Goal: Information Seeking & Learning: Learn about a topic

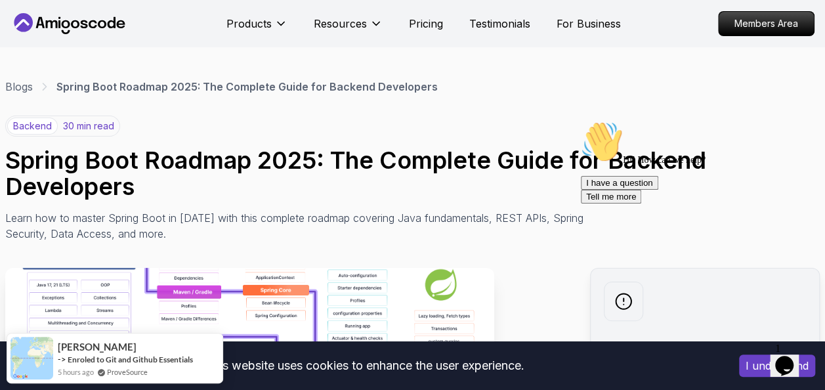
click at [389, 41] on nav "Products Resources Pricing Testimonials For Business Members Area" at bounding box center [413, 23] width 804 height 47
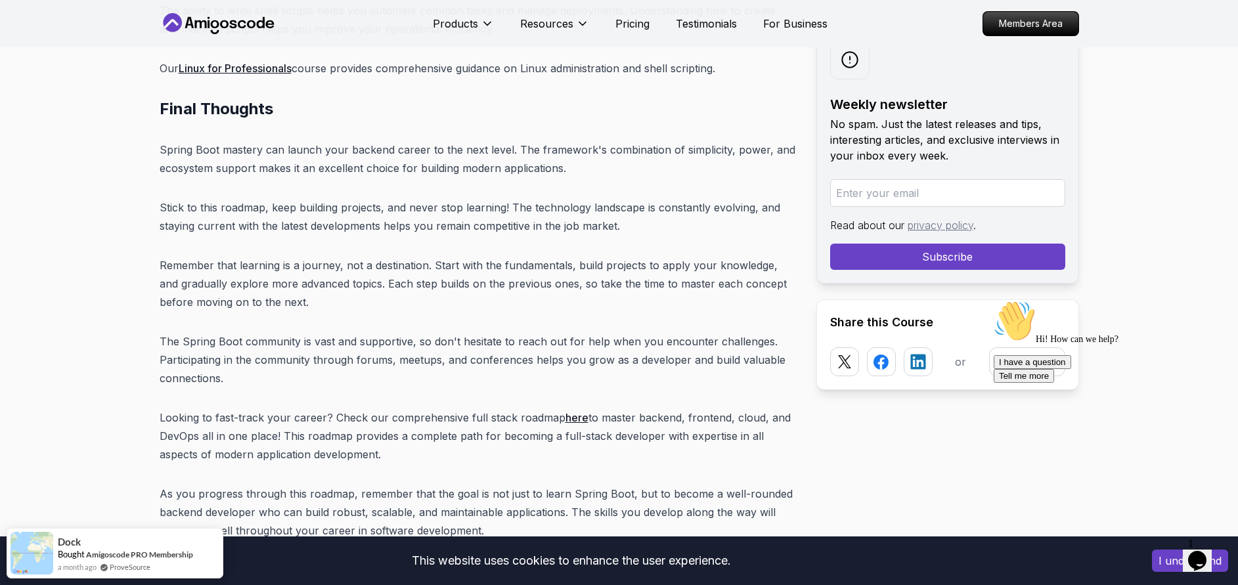
scroll to position [16672, 0]
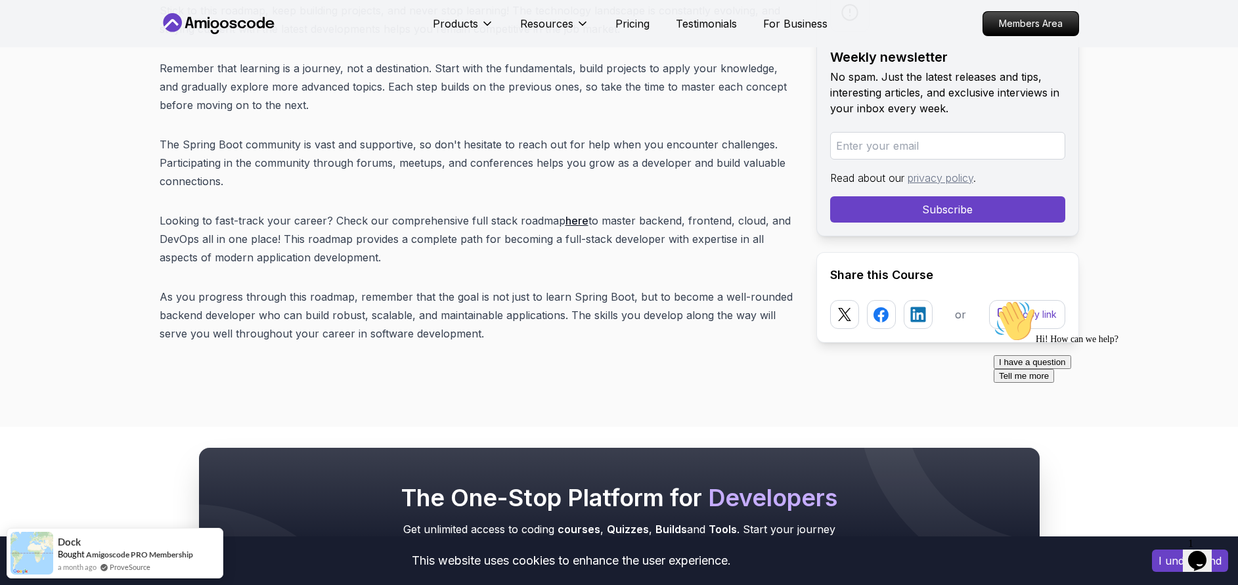
click at [738, 389] on div "Check Courses" at bounding box center [700, 593] width 76 height 16
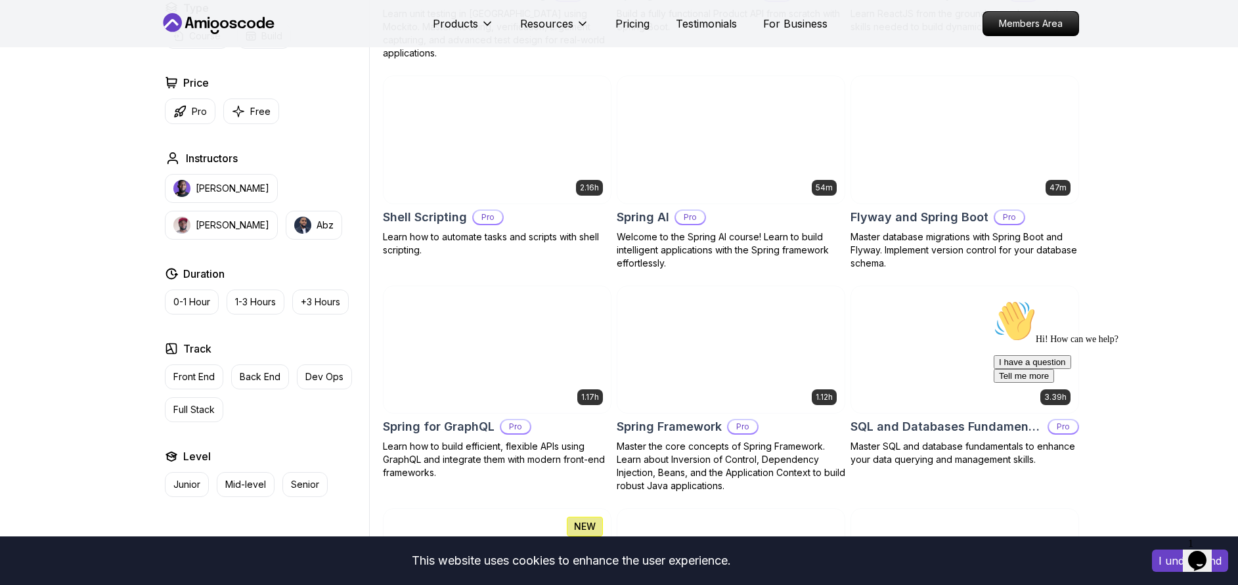
scroll to position [2364, 0]
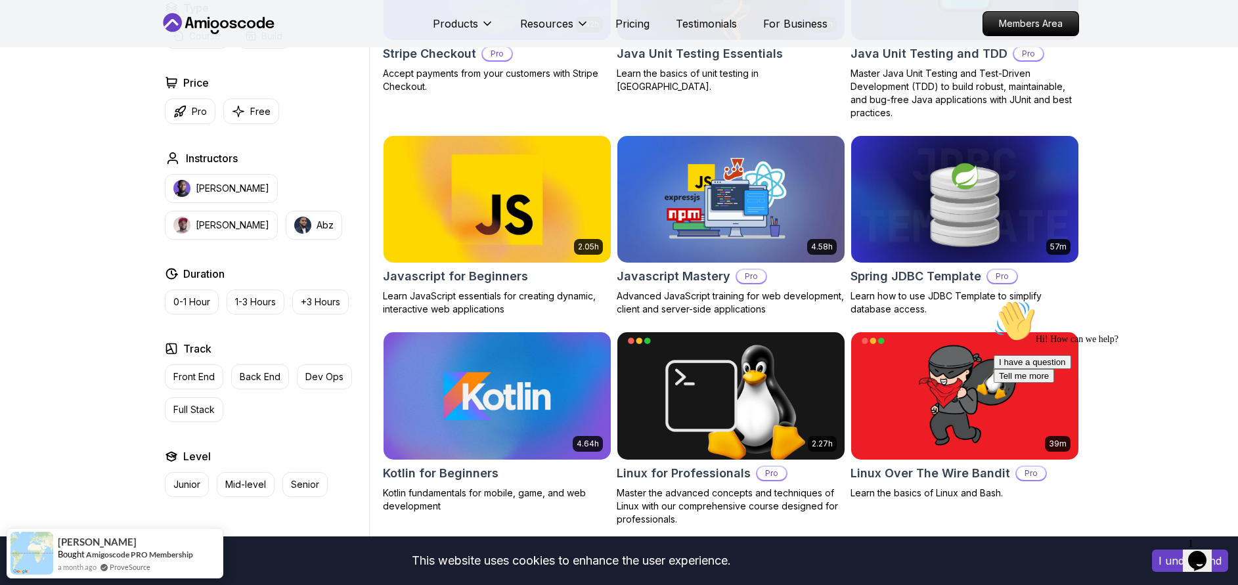
drag, startPoint x: 594, startPoint y: 206, endPoint x: 591, endPoint y: 193, distance: 12.9
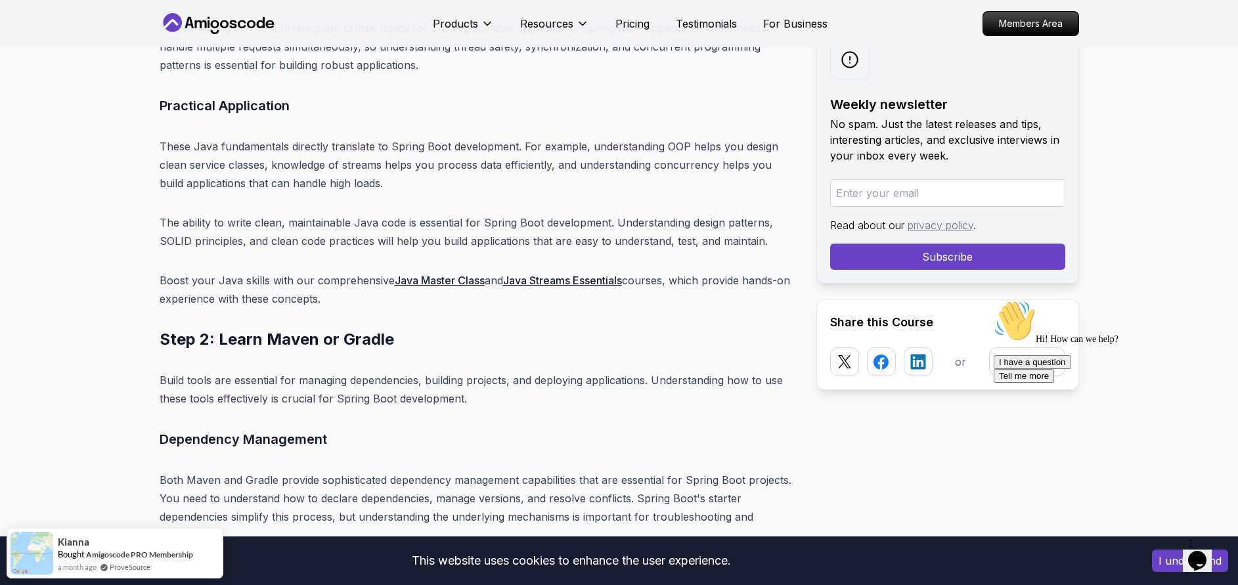
scroll to position [5061, 0]
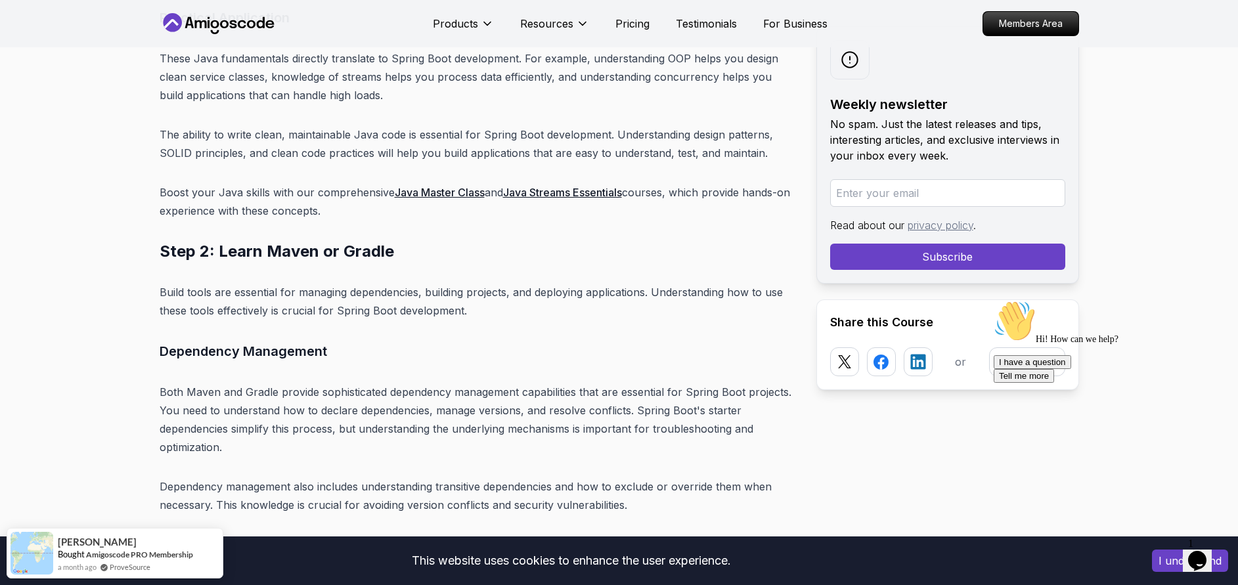
click at [406, 186] on link "Java Master Class" at bounding box center [440, 192] width 90 height 13
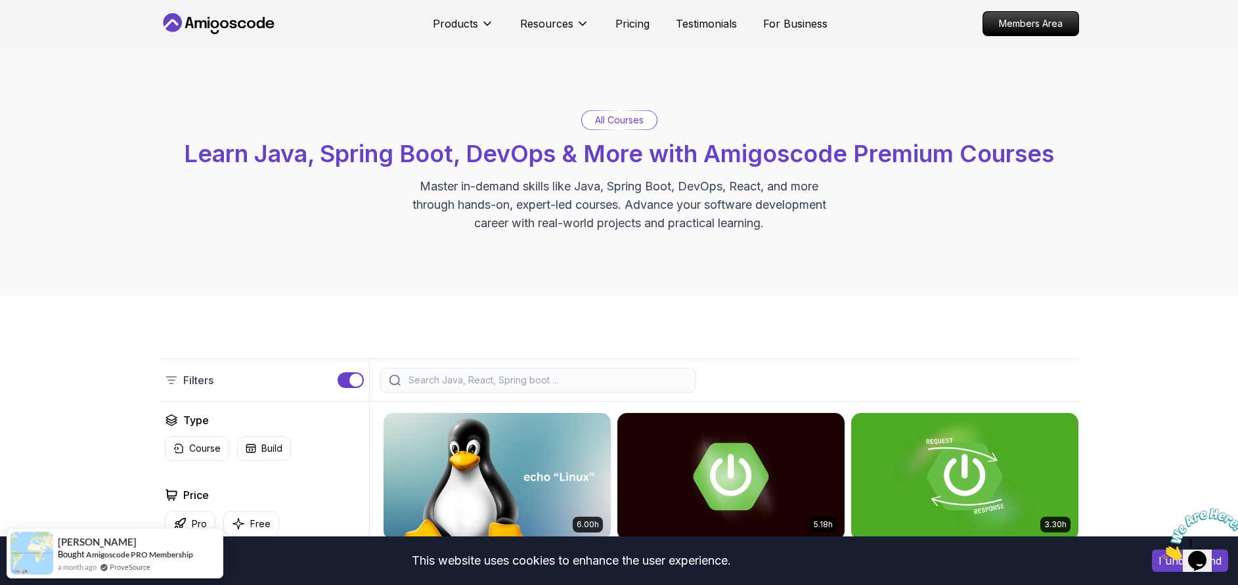
click at [483, 374] on input "search" at bounding box center [546, 380] width 281 height 13
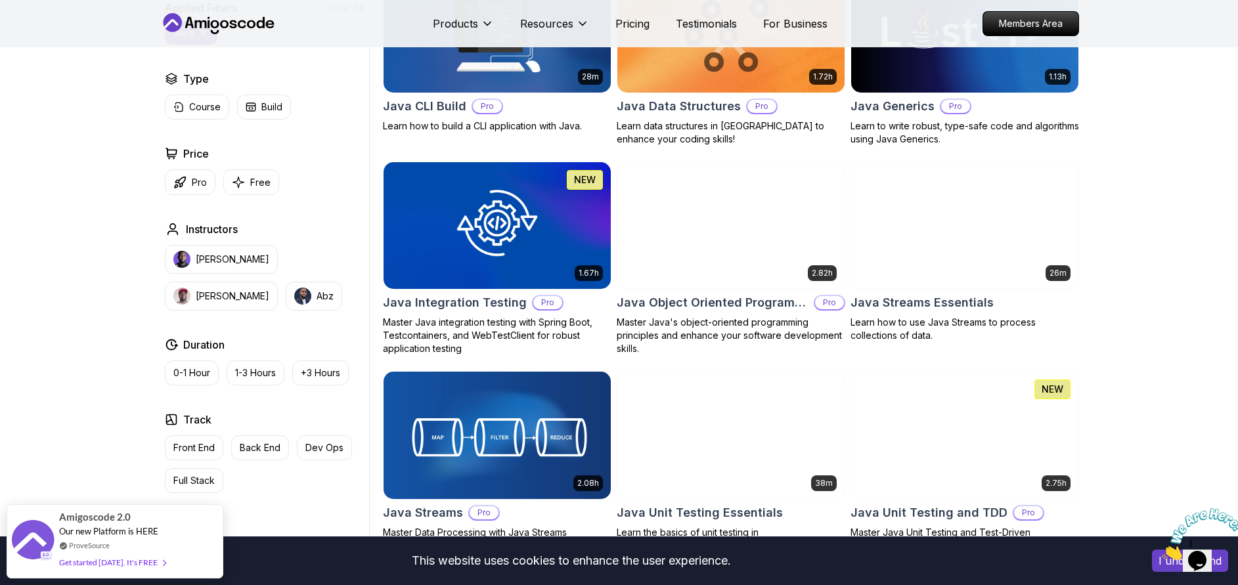
scroll to position [689, 0]
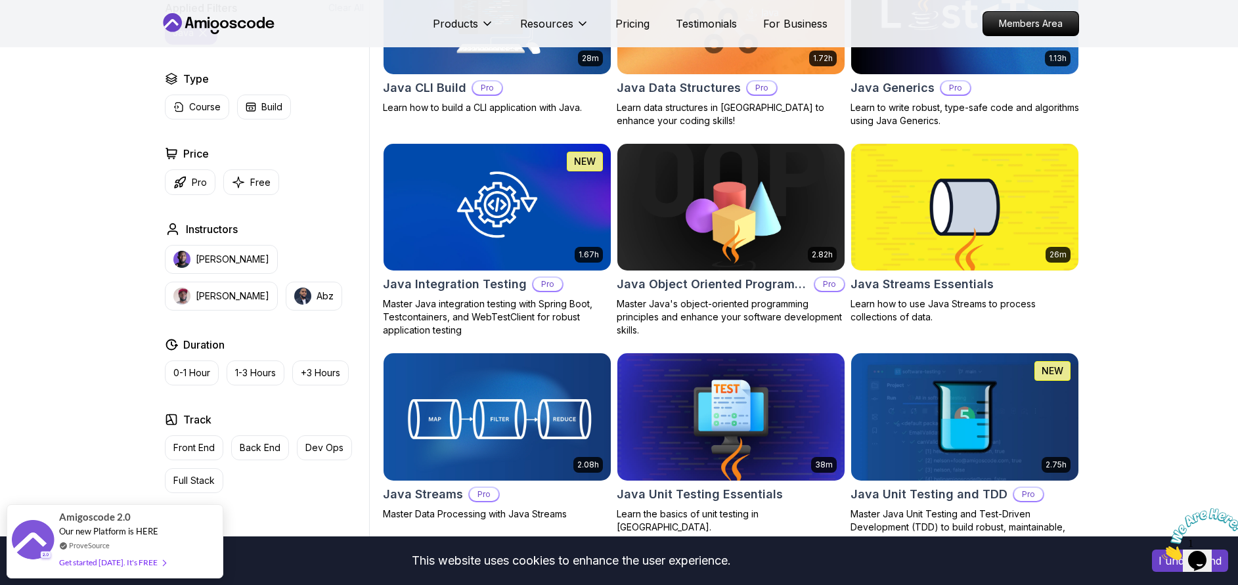
type input "java"
click at [529, 406] on img at bounding box center [497, 416] width 238 height 133
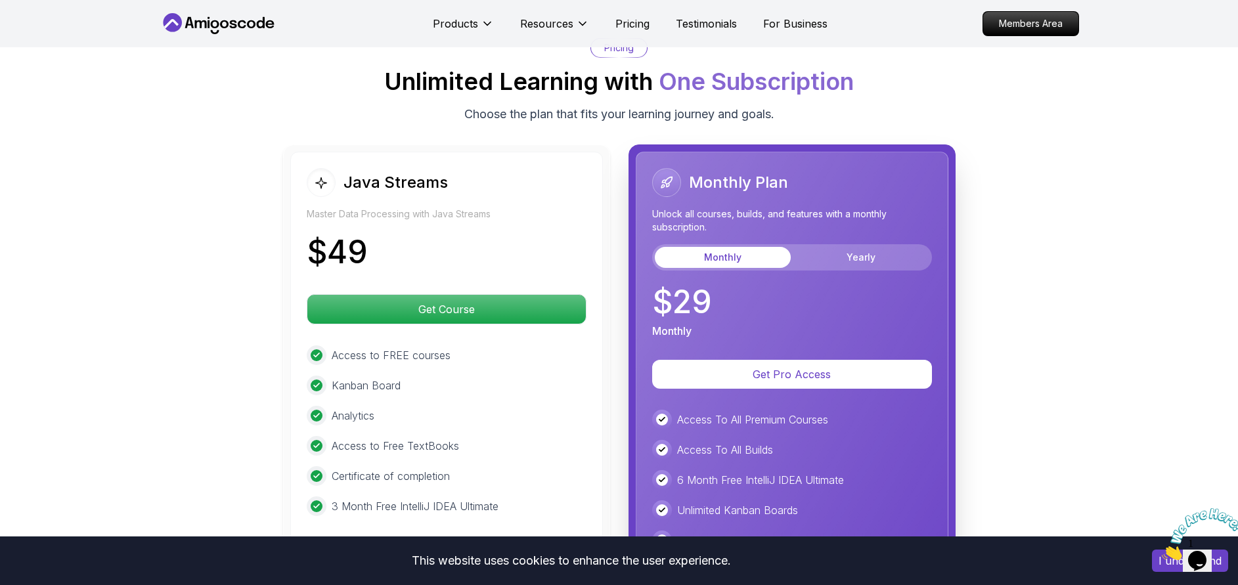
scroll to position [2758, 0]
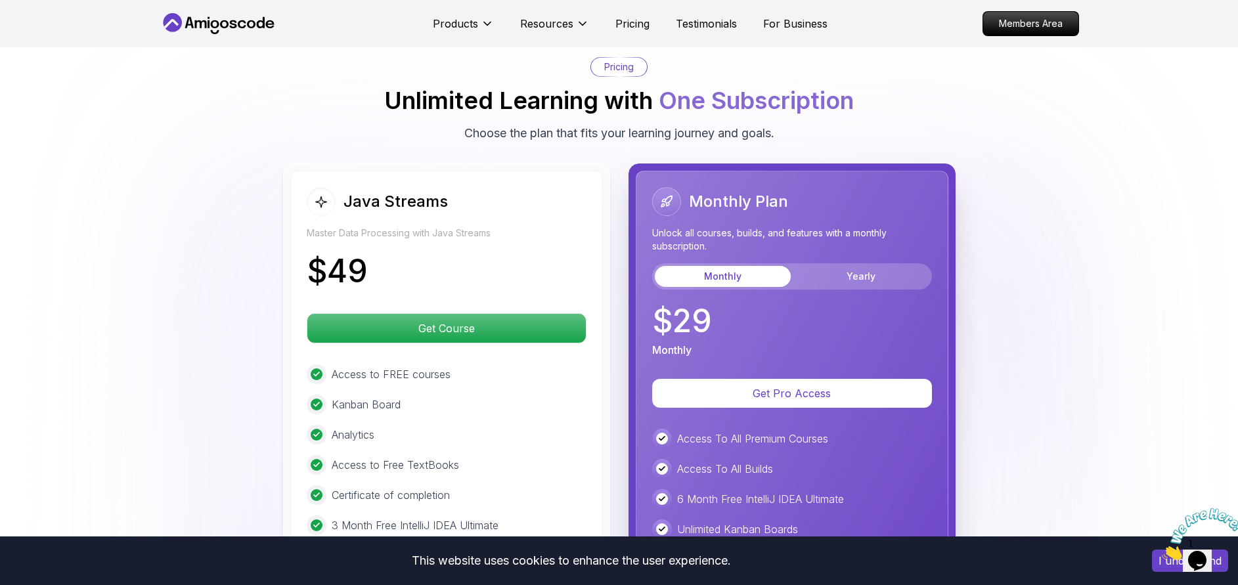
click at [314, 141] on img at bounding box center [619, 390] width 1238 height 834
drag, startPoint x: 655, startPoint y: 304, endPoint x: 700, endPoint y: 326, distance: 50.2
click at [700, 326] on div "$ 29 Monthly" at bounding box center [682, 331] width 60 height 53
click at [1108, 190] on img at bounding box center [619, 390] width 1238 height 834
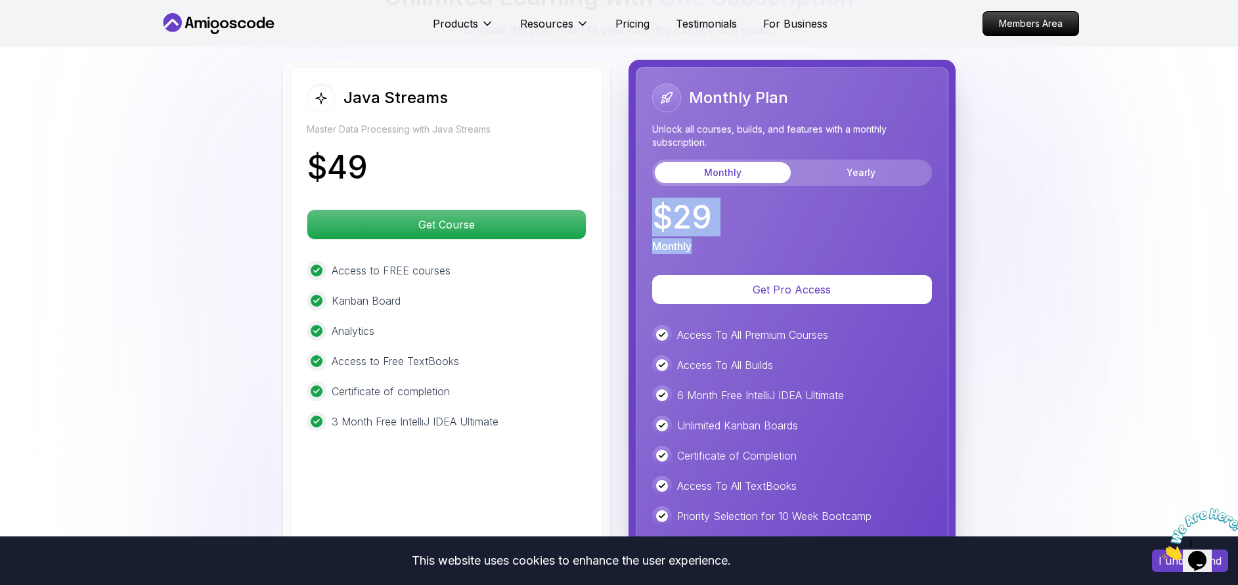
scroll to position [3053, 0]
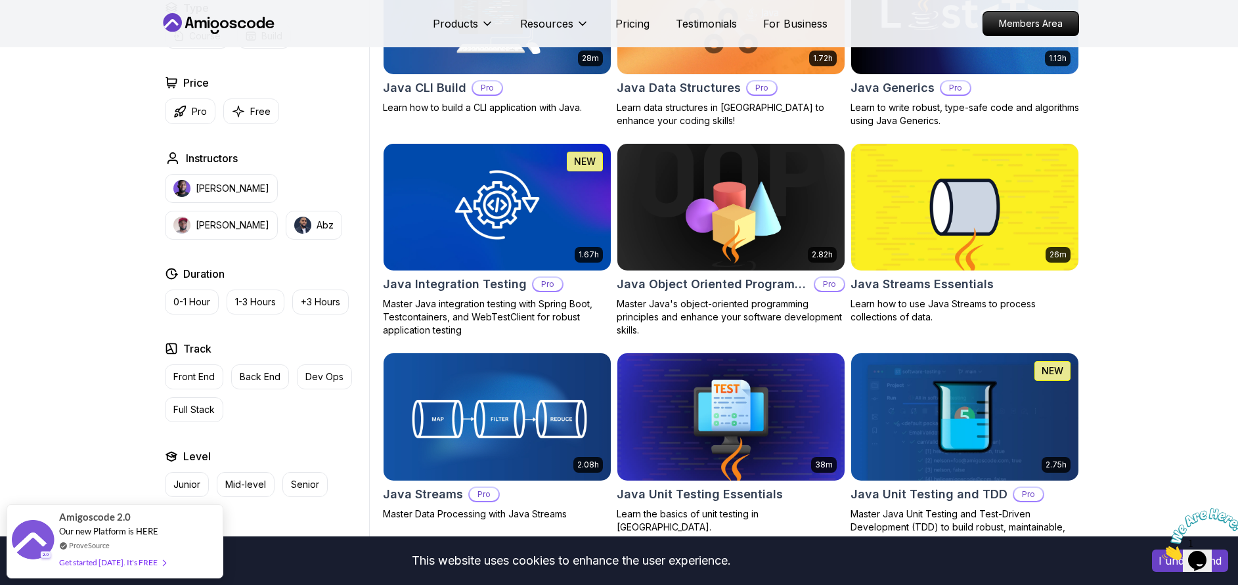
scroll to position [295, 0]
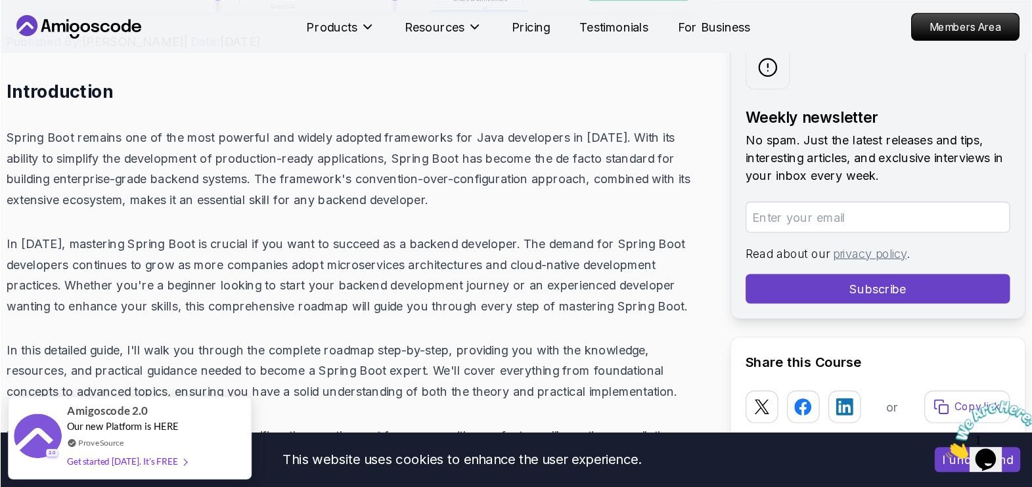
scroll to position [527, 0]
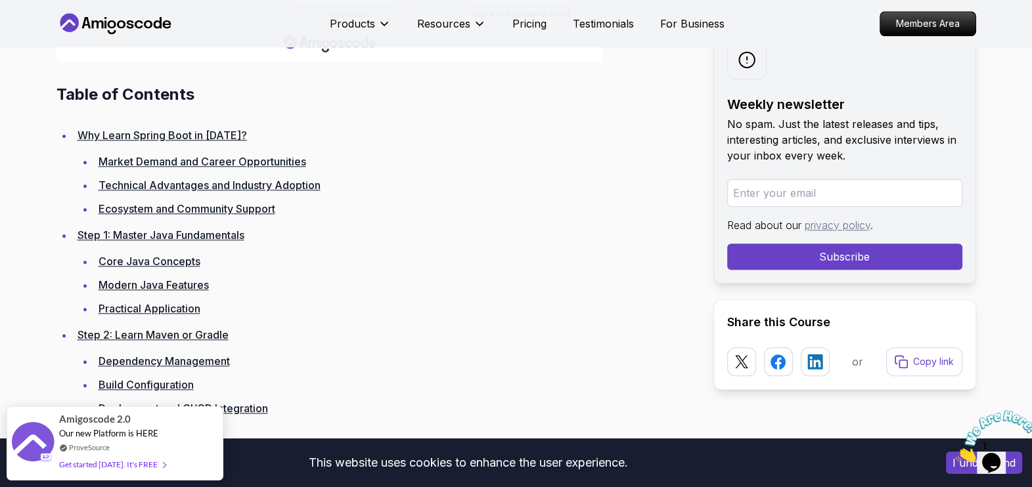
scroll to position [1841, 0]
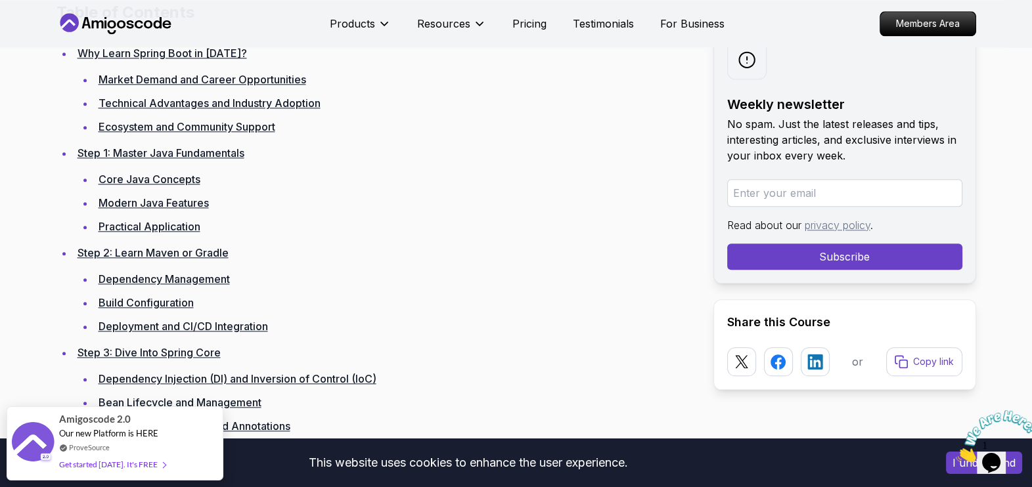
click at [215, 50] on link "Why Learn Spring Boot in 2025?" at bounding box center [161, 53] width 169 height 13
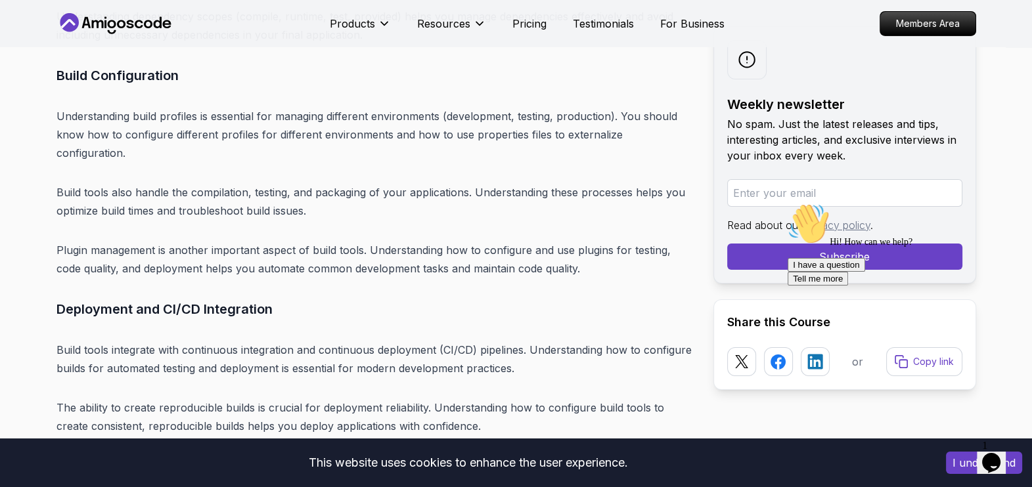
scroll to position [5590, 0]
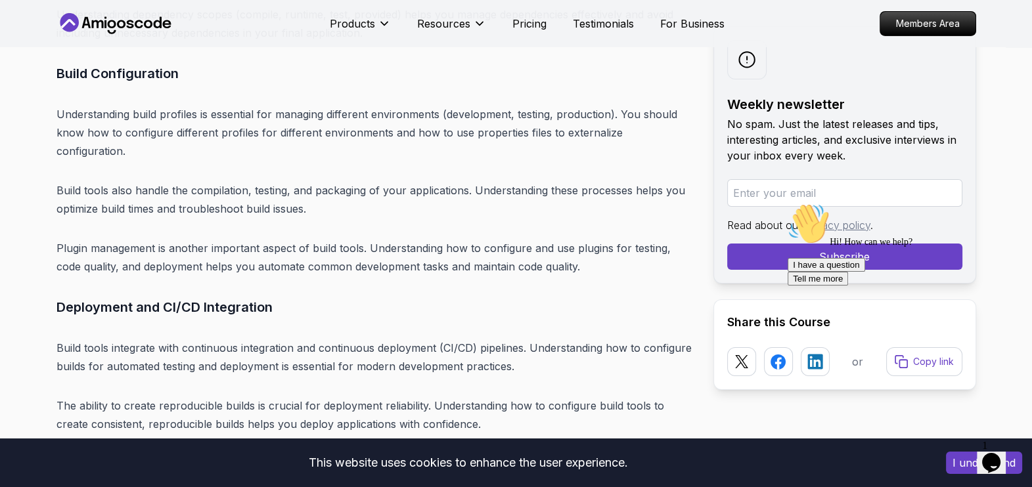
click at [894, 66] on div "Weekly newsletter No spam. Just the latest releases and tips, interesting artic…" at bounding box center [844, 154] width 263 height 257
click at [991, 453] on icon "$i18n('chat', 'chat_widget')" at bounding box center [991, 463] width 18 height 20
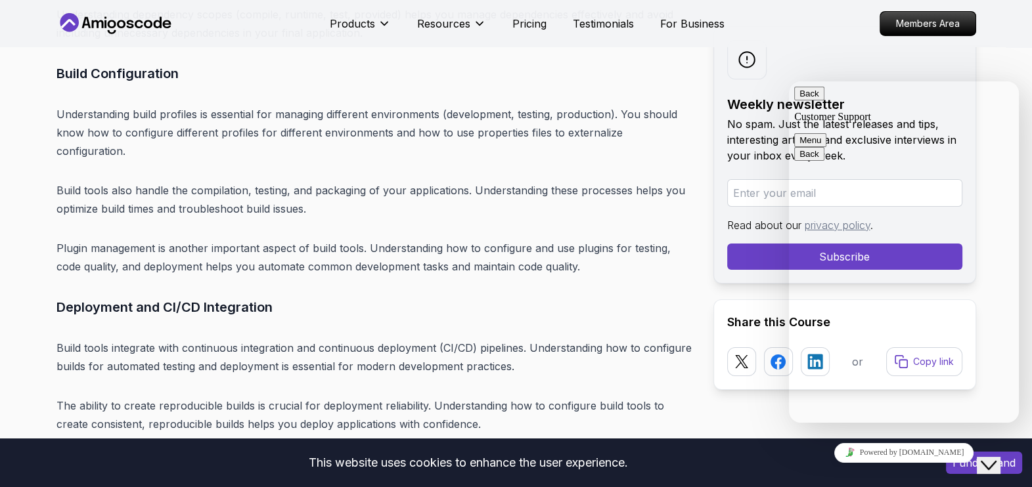
click at [824, 48] on div "Weekly newsletter No spam. Just the latest releases and tips, interesting artic…" at bounding box center [844, 154] width 263 height 257
click at [995, 461] on icon "$i18n('chat', 'chat_widget')" at bounding box center [988, 465] width 16 height 9
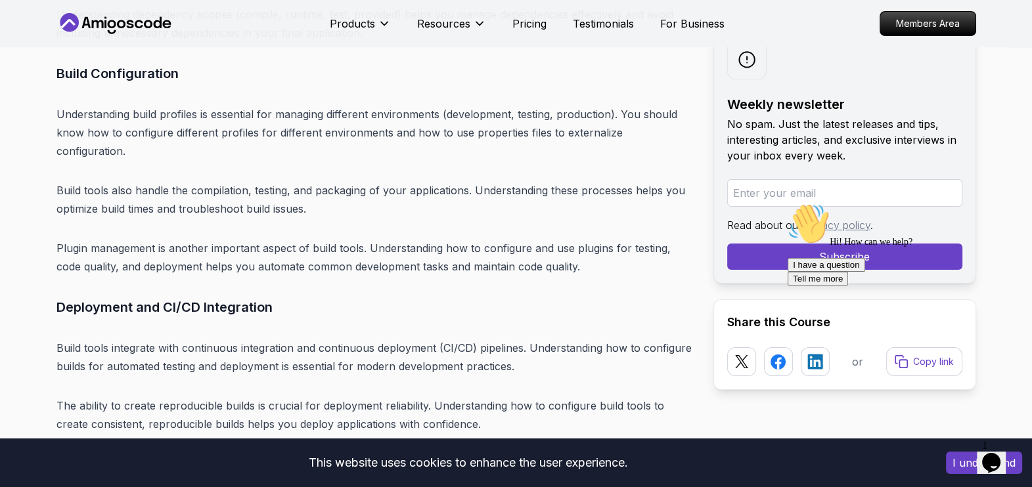
click at [995, 461] on icon "$i18n('chat', 'chat_widget')" at bounding box center [991, 463] width 18 height 20
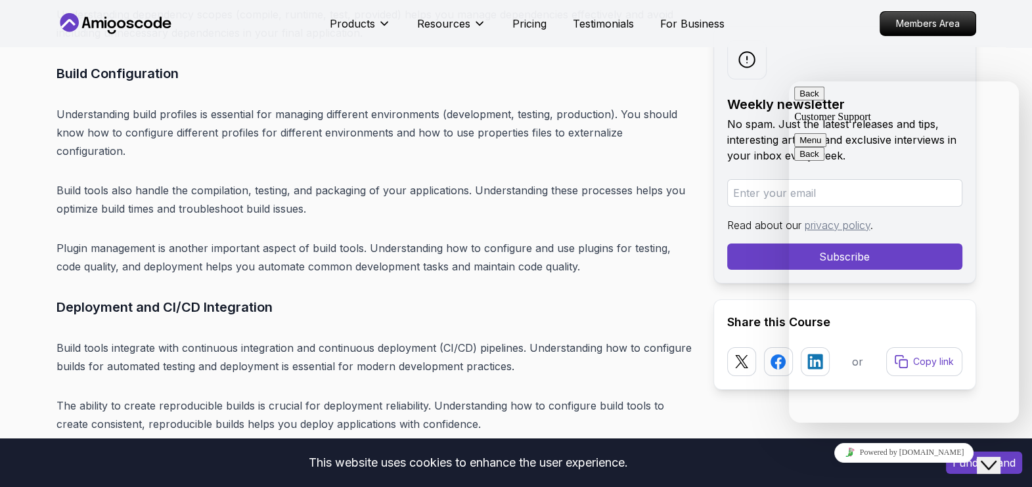
click at [996, 458] on icon "Close Chat This icon closes the chat window." at bounding box center [988, 466] width 16 height 16
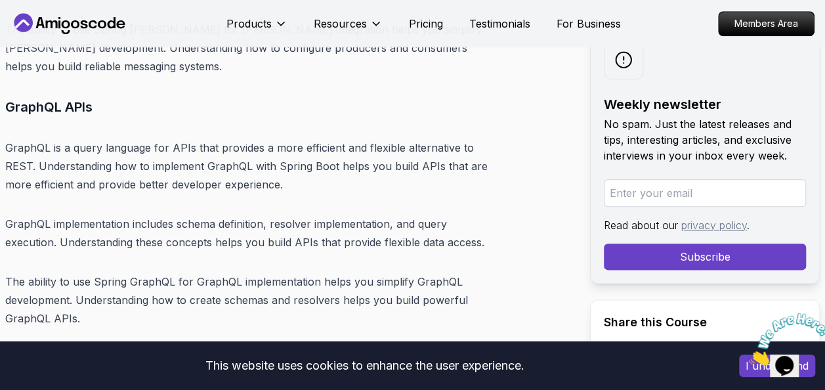
scroll to position [15538, 0]
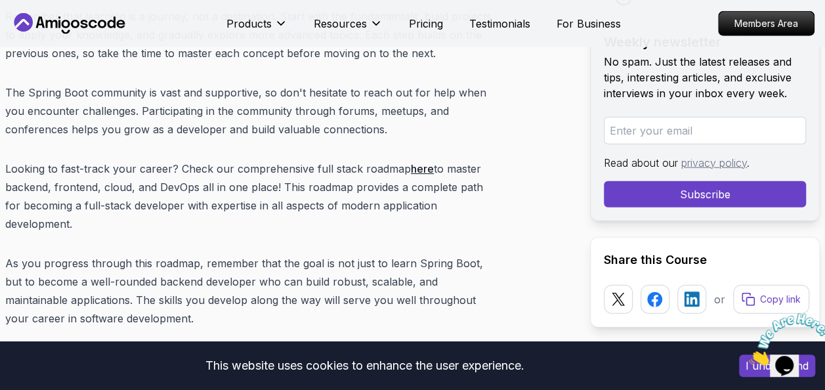
scroll to position [18887, 0]
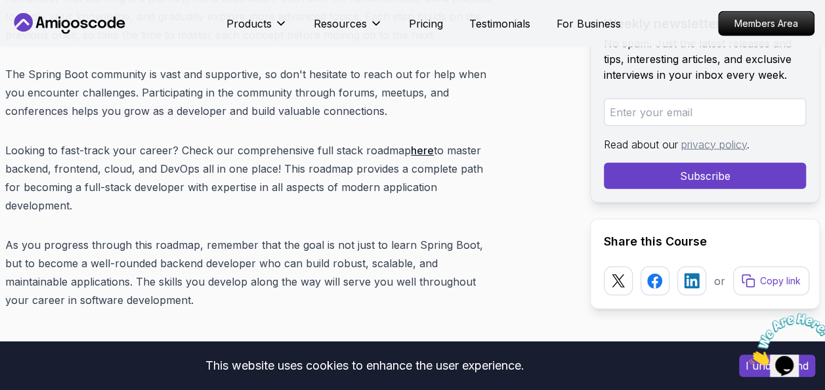
click at [423, 144] on link "here" at bounding box center [422, 150] width 23 height 13
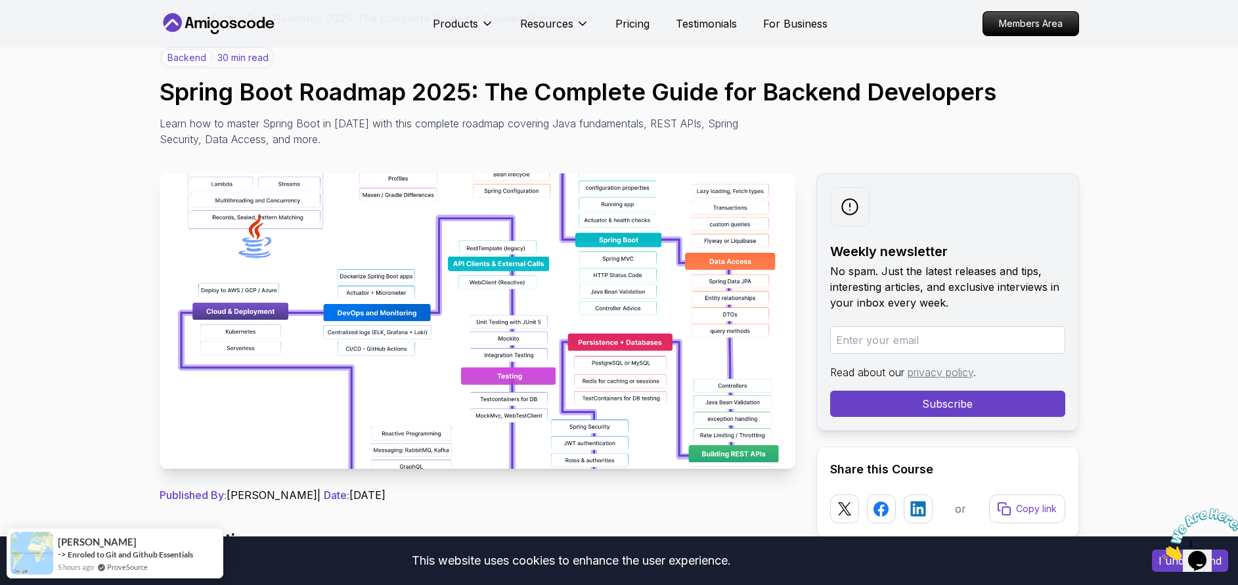
scroll to position [98, 0]
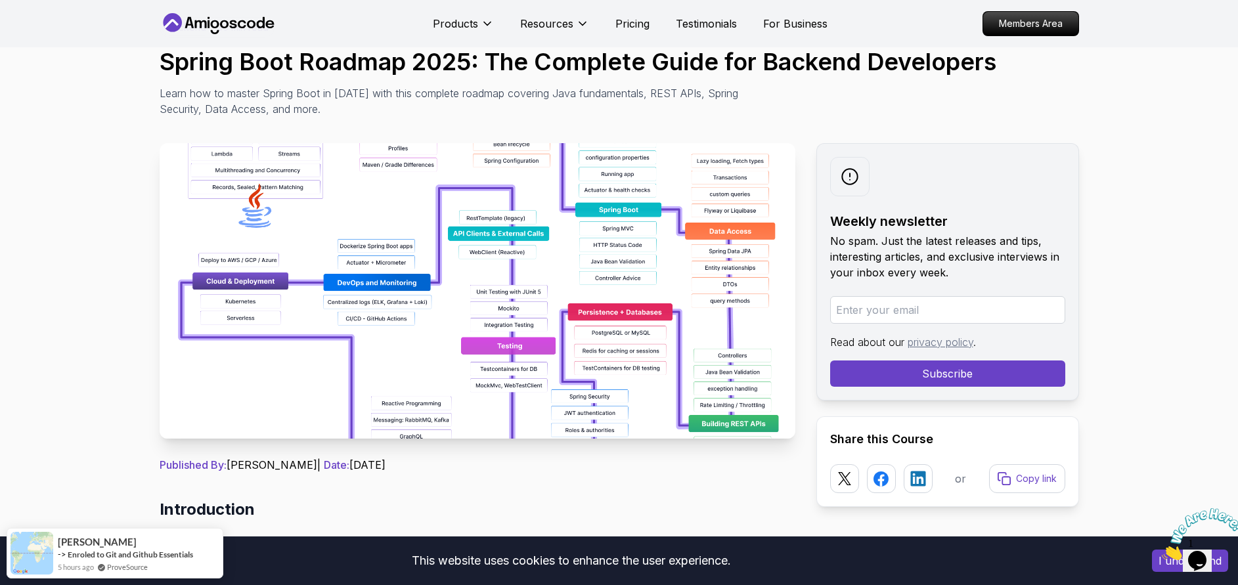
click at [321, 192] on img at bounding box center [478, 290] width 636 height 295
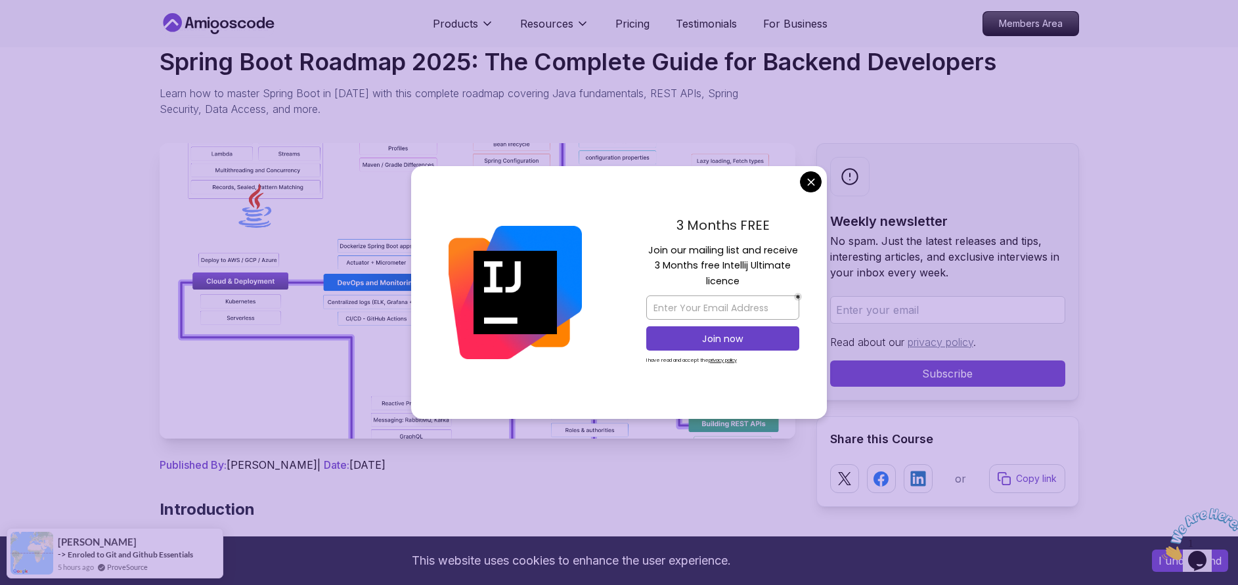
scroll to position [197, 0]
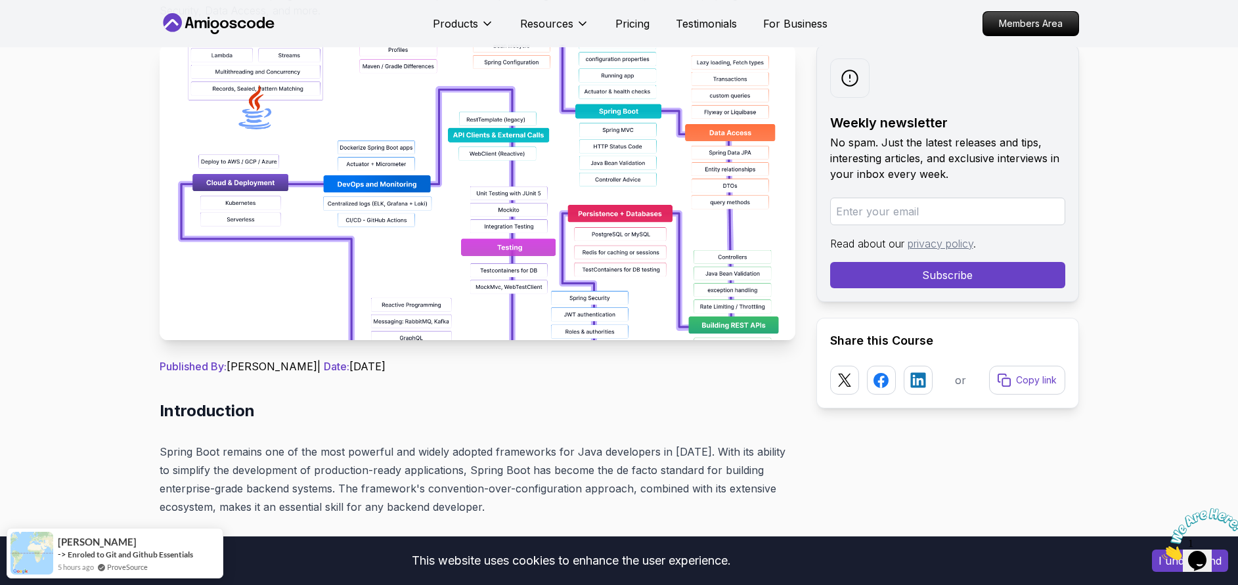
click at [219, 167] on img at bounding box center [478, 192] width 636 height 295
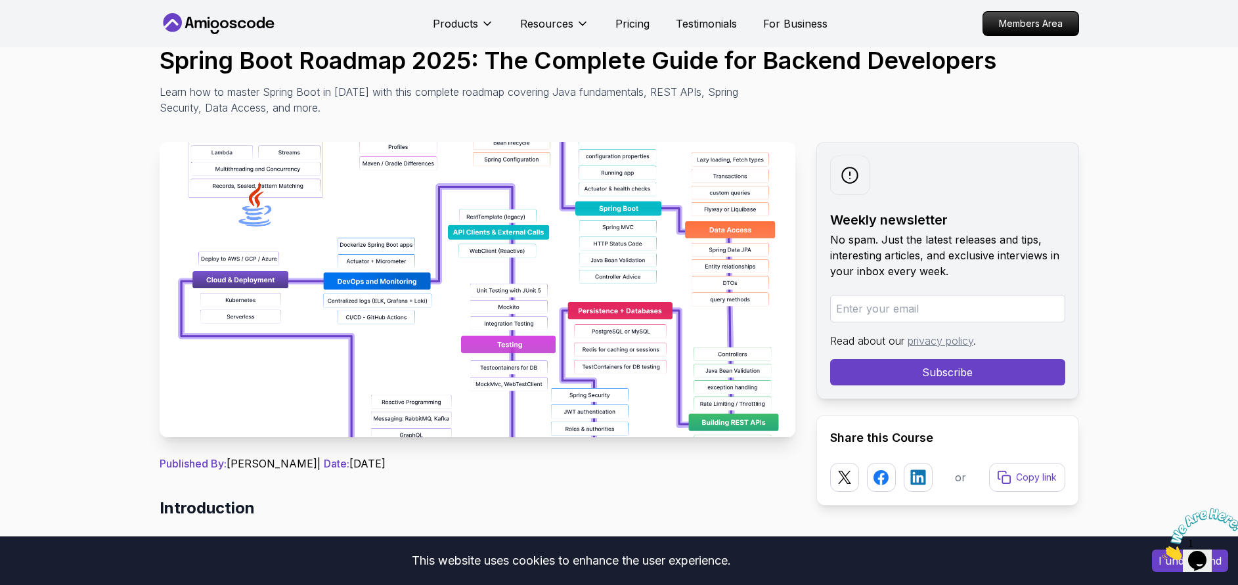
scroll to position [98, 0]
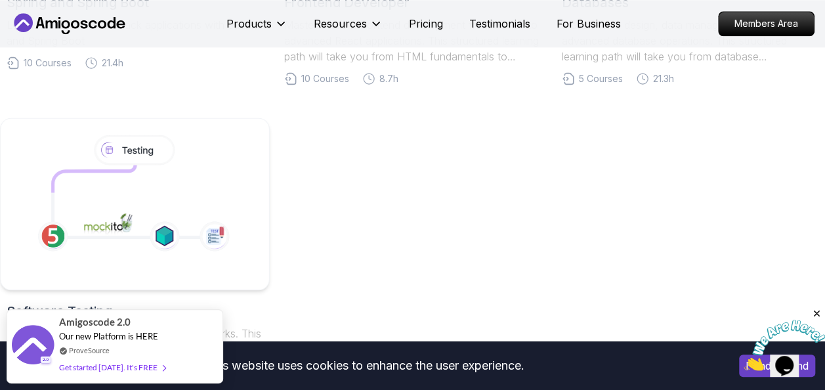
scroll to position [657, 0]
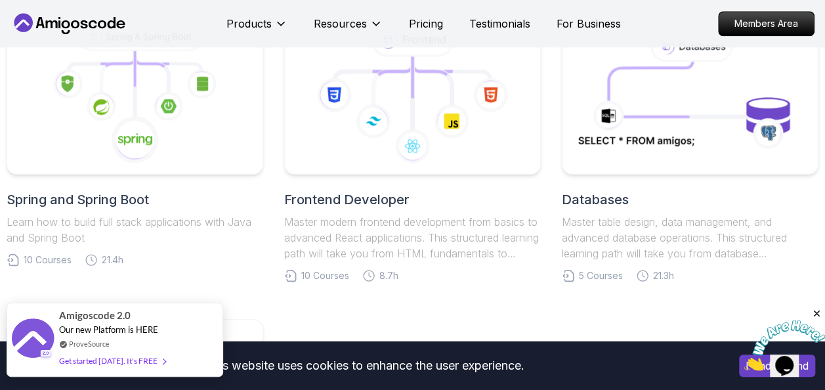
click at [152, 360] on div "Get started [DATE]. It's FREE" at bounding box center [112, 360] width 106 height 15
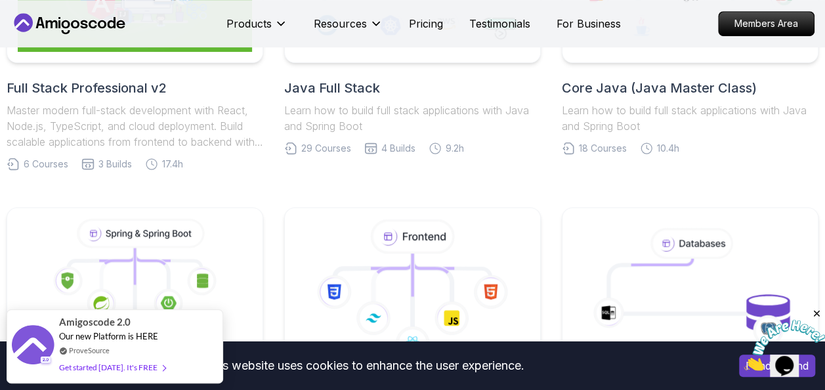
click at [819, 315] on icon "Close" at bounding box center [817, 314] width 12 height 12
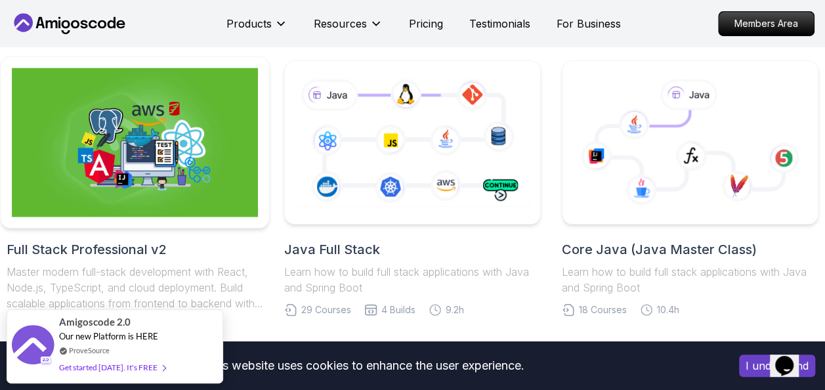
scroll to position [328, 0]
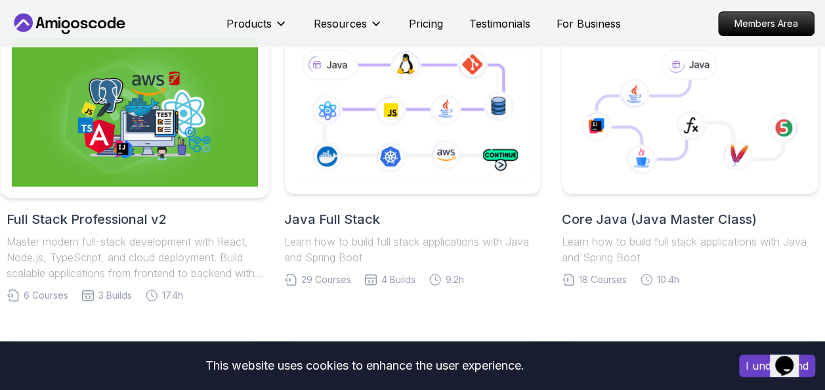
click at [232, 156] on img at bounding box center [135, 112] width 246 height 149
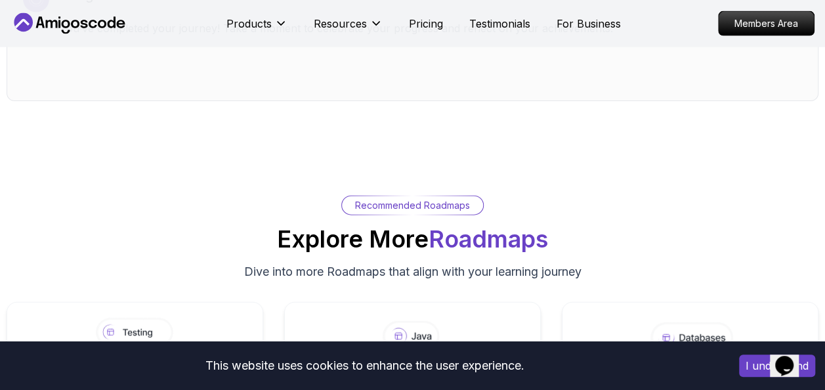
scroll to position [3940, 0]
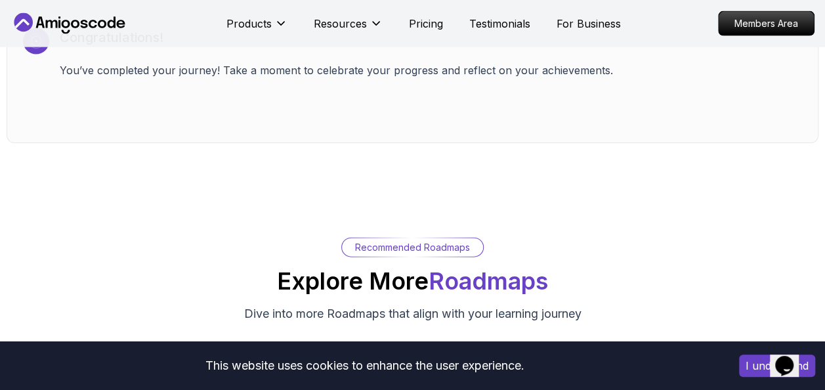
drag, startPoint x: 441, startPoint y: 205, endPoint x: 401, endPoint y: 68, distance: 143.1
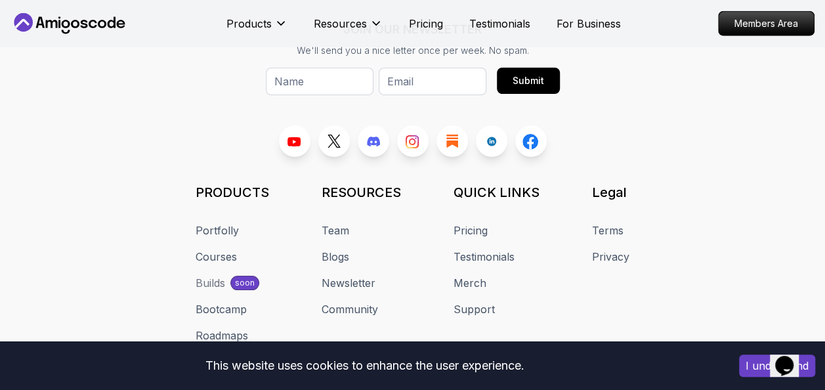
scroll to position [1458, 0]
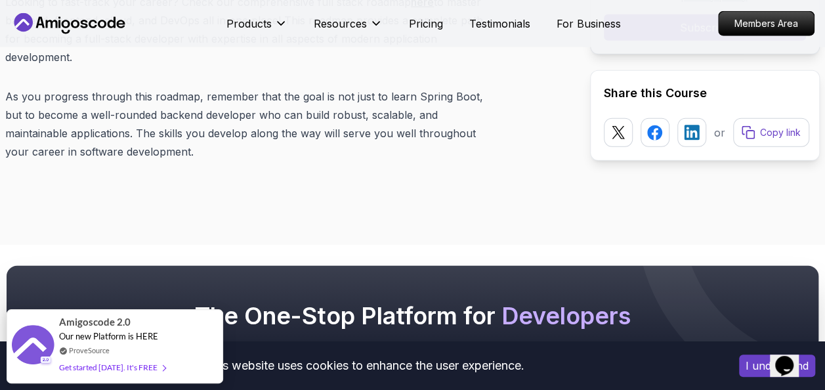
scroll to position [18953, 0]
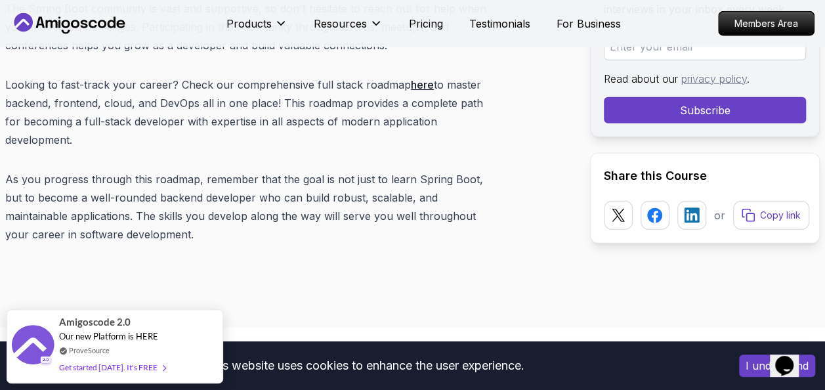
click at [411, 78] on link "here" at bounding box center [422, 84] width 23 height 13
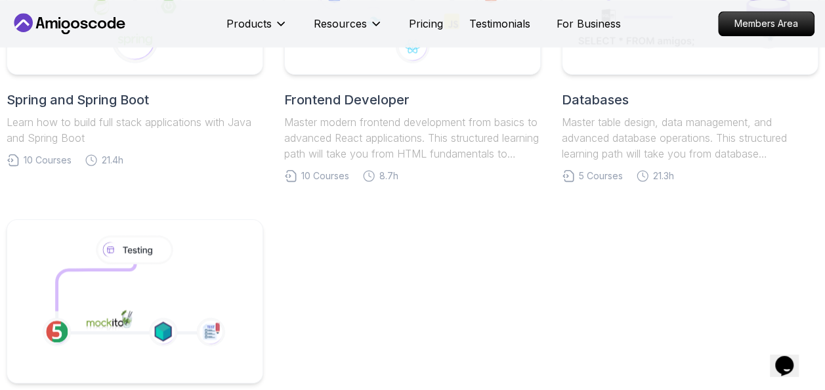
scroll to position [494, 0]
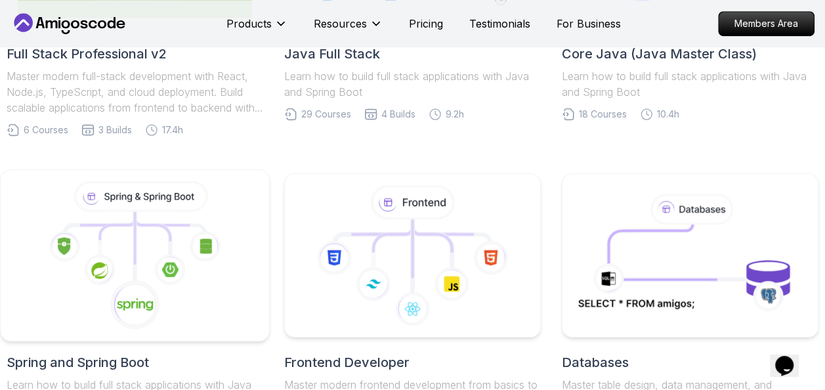
click at [238, 225] on icon at bounding box center [135, 255] width 246 height 149
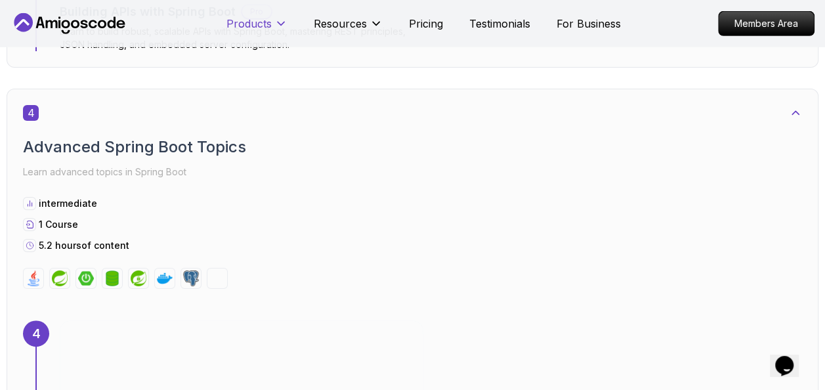
scroll to position [2101, 0]
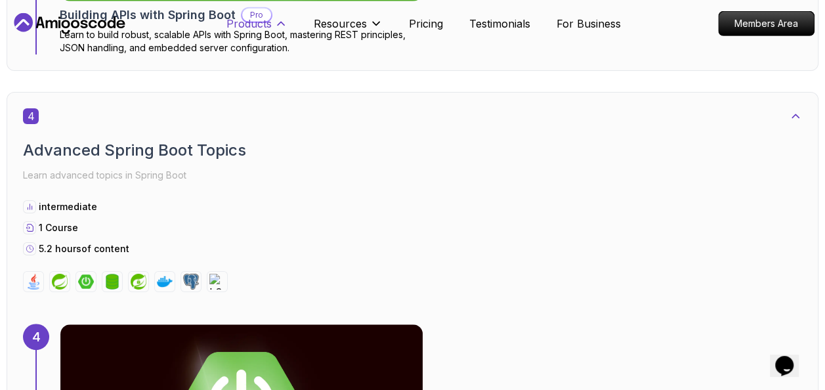
click at [269, 20] on p "Products" at bounding box center [249, 24] width 45 height 16
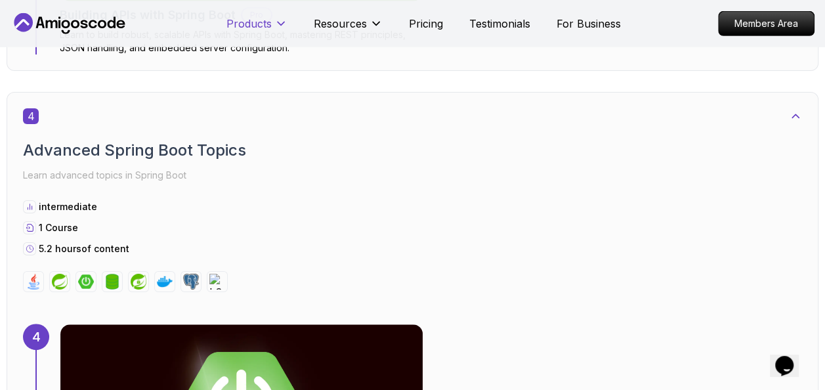
click at [269, 20] on p "Products" at bounding box center [249, 24] width 45 height 16
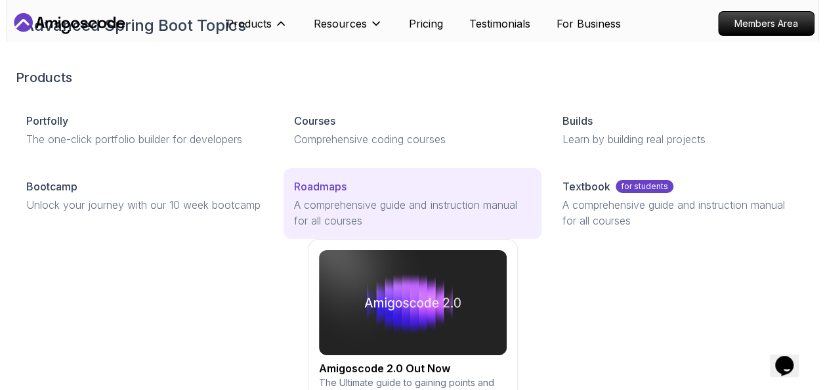
scroll to position [2233, 0]
